Goal: Task Accomplishment & Management: Manage account settings

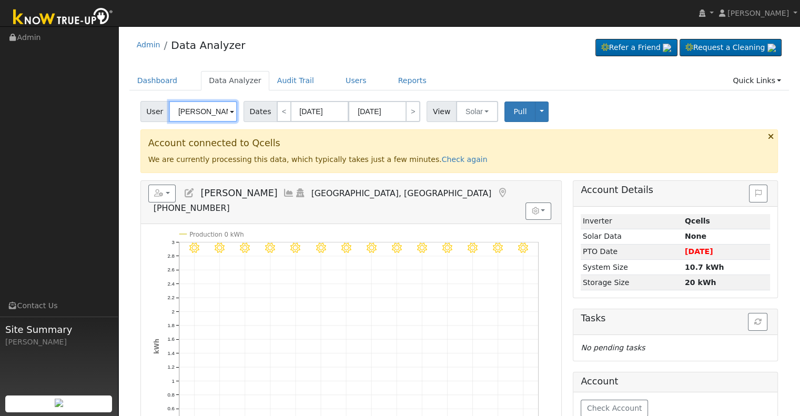
click at [198, 105] on input "[PERSON_NAME]" at bounding box center [203, 111] width 68 height 21
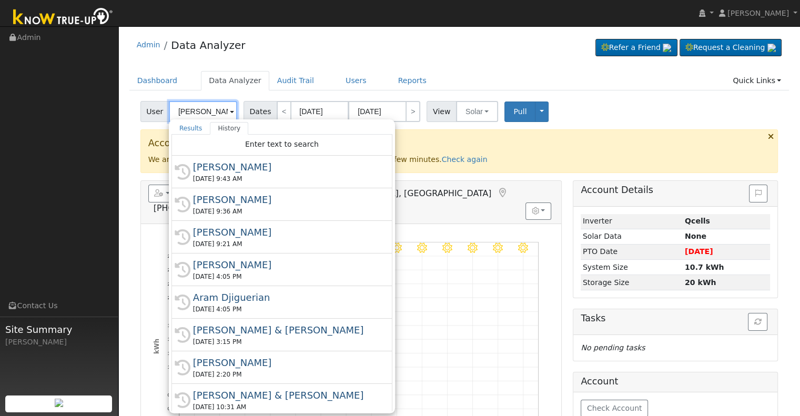
click at [198, 105] on input "[PERSON_NAME]" at bounding box center [203, 111] width 68 height 21
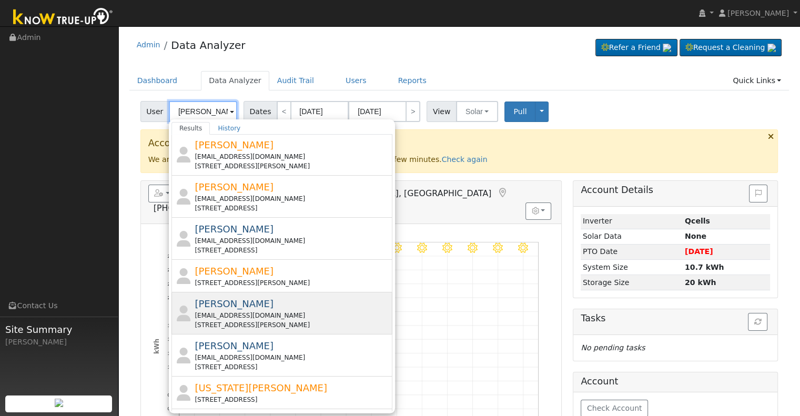
scroll to position [210, 0]
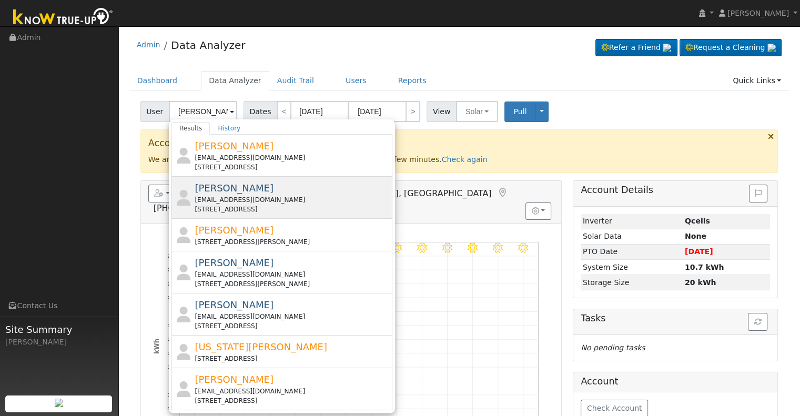
click at [294, 191] on div "[PERSON_NAME] [EMAIL_ADDRESS][DOMAIN_NAME] [STREET_ADDRESS]" at bounding box center [292, 197] width 195 height 33
type input "[PERSON_NAME]"
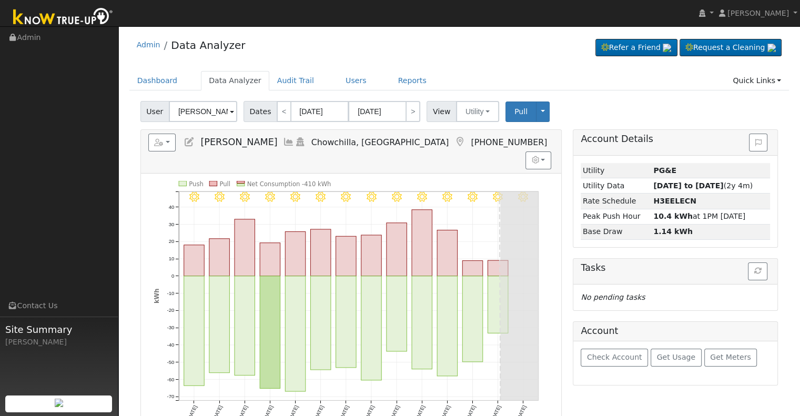
click at [283, 140] on icon at bounding box center [289, 141] width 12 height 9
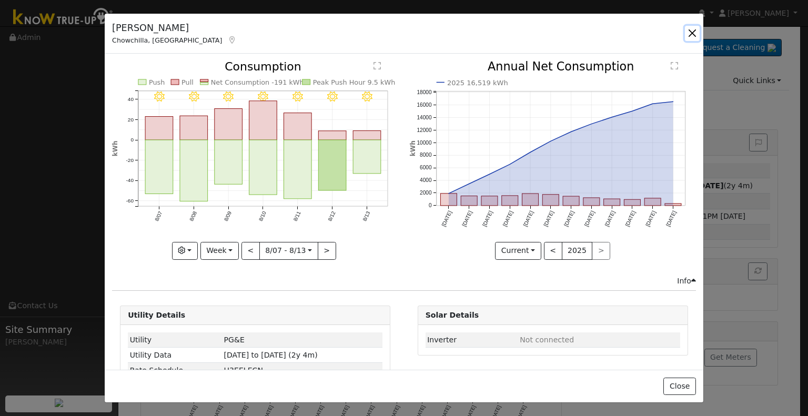
click at [689, 35] on button "button" at bounding box center [692, 33] width 15 height 15
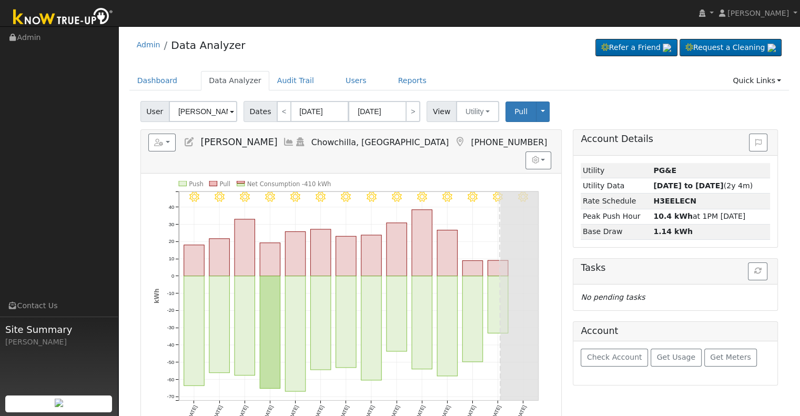
click at [187, 139] on icon at bounding box center [189, 141] width 12 height 9
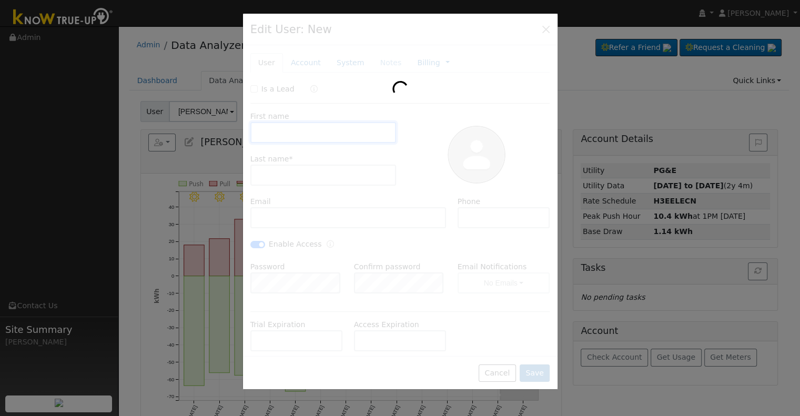
type input "[PERSON_NAME]"
type input "[EMAIL_ADDRESS][DOMAIN_NAME]"
type input "[PHONE_NUMBER]"
checkbox input "true"
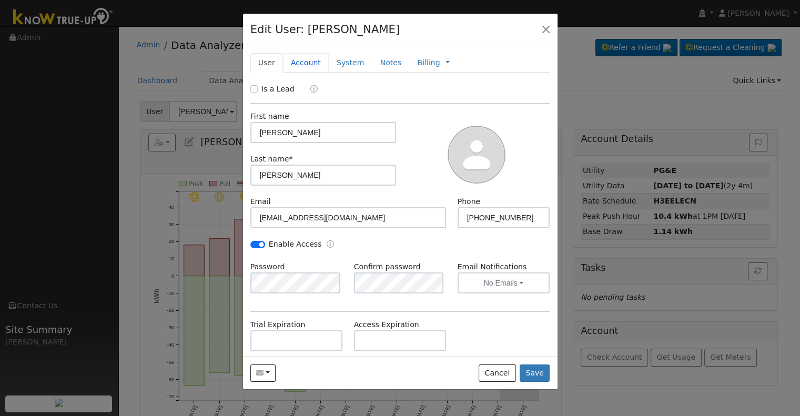
click at [303, 66] on link "Account" at bounding box center [306, 62] width 46 height 19
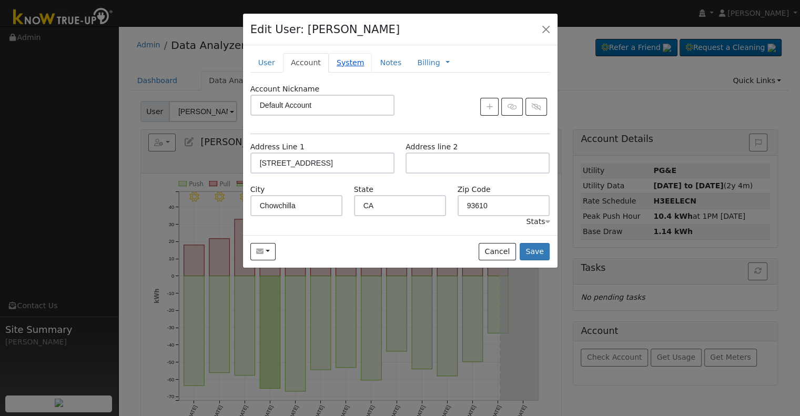
click at [341, 67] on link "System" at bounding box center [351, 62] width 44 height 19
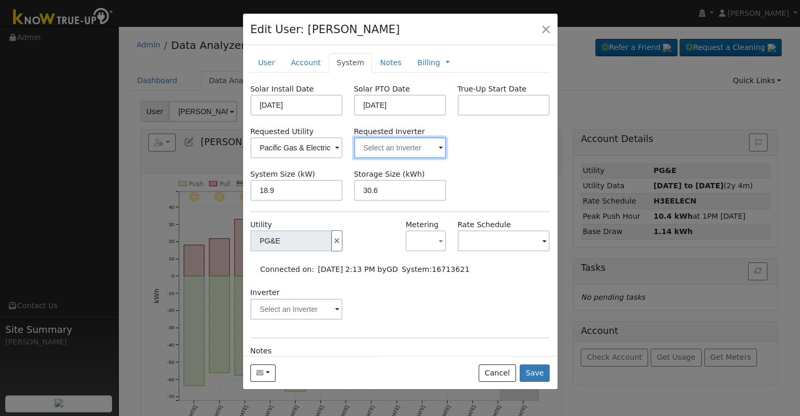
click at [343, 148] on input "text" at bounding box center [296, 147] width 93 height 21
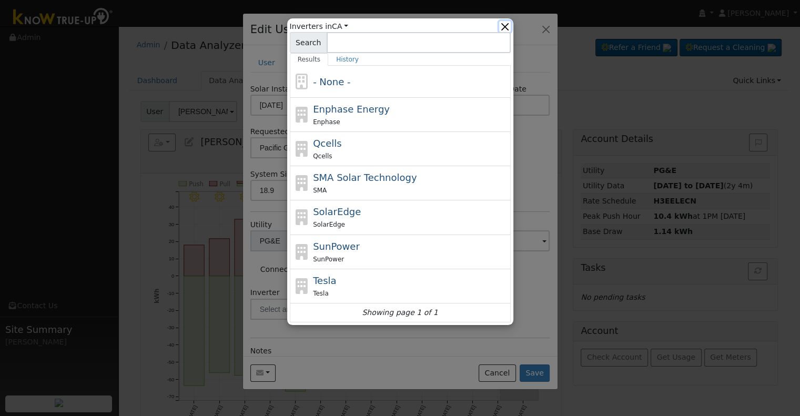
click at [501, 22] on button "button" at bounding box center [504, 26] width 11 height 11
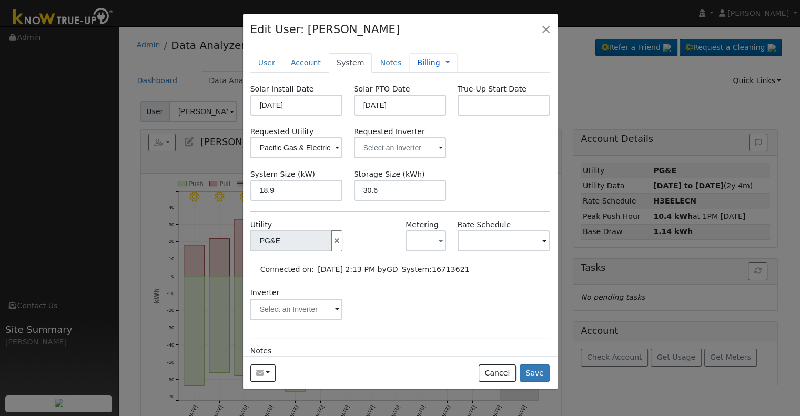
click at [423, 62] on link "Billing" at bounding box center [428, 62] width 23 height 11
type input "Lifetime Monitoring"
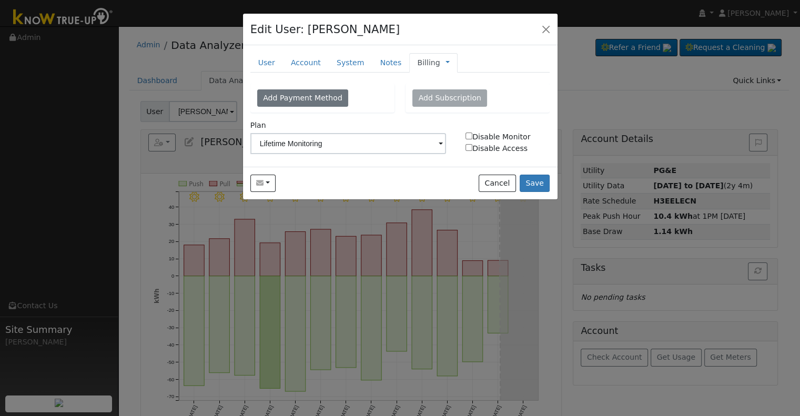
click at [440, 58] on span "Management Billing Timeline" at bounding box center [444, 62] width 9 height 8
click at [445, 62] on link at bounding box center [447, 62] width 4 height 11
click at [465, 89] on link "Billing" at bounding box center [482, 96] width 73 height 15
click at [417, 59] on link "Billing" at bounding box center [428, 62] width 23 height 11
click at [456, 80] on link "Management" at bounding box center [482, 81] width 73 height 15
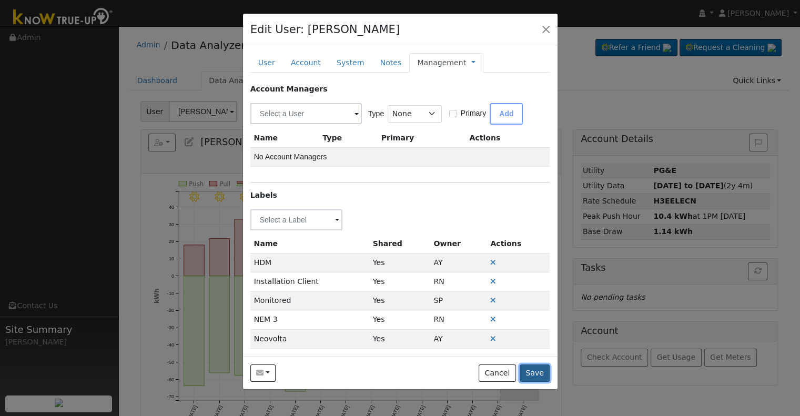
click at [534, 371] on button "Save" at bounding box center [534, 373] width 30 height 18
